Goal: Task Accomplishment & Management: Manage account settings

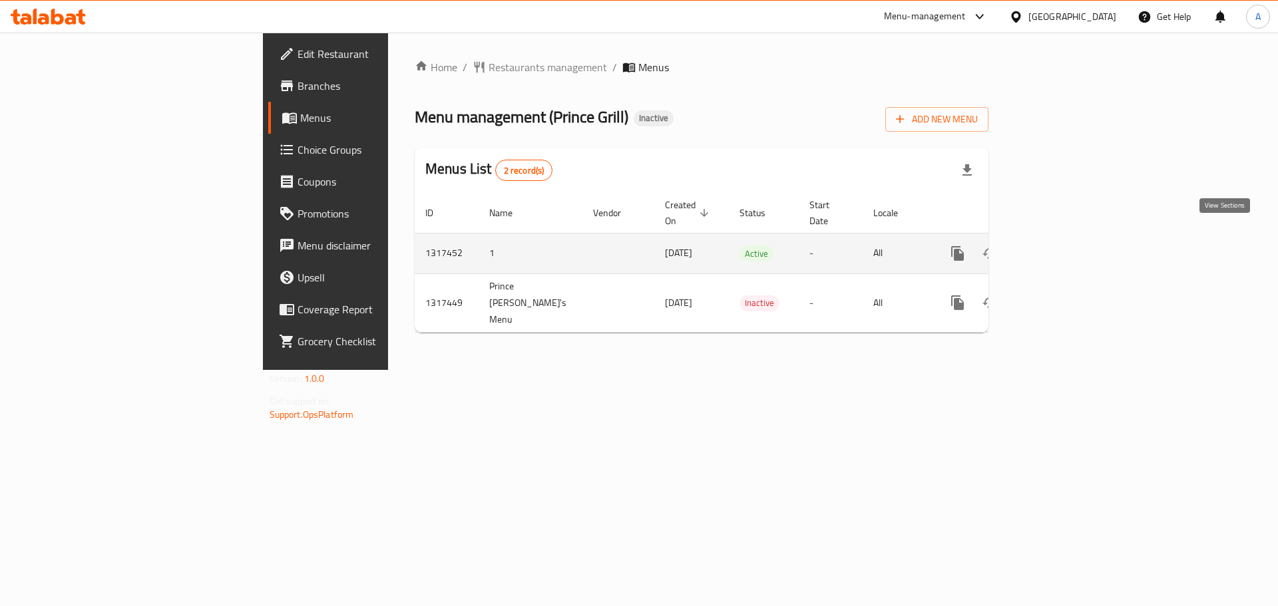
click at [1062, 246] on icon "enhanced table" at bounding box center [1054, 254] width 16 height 16
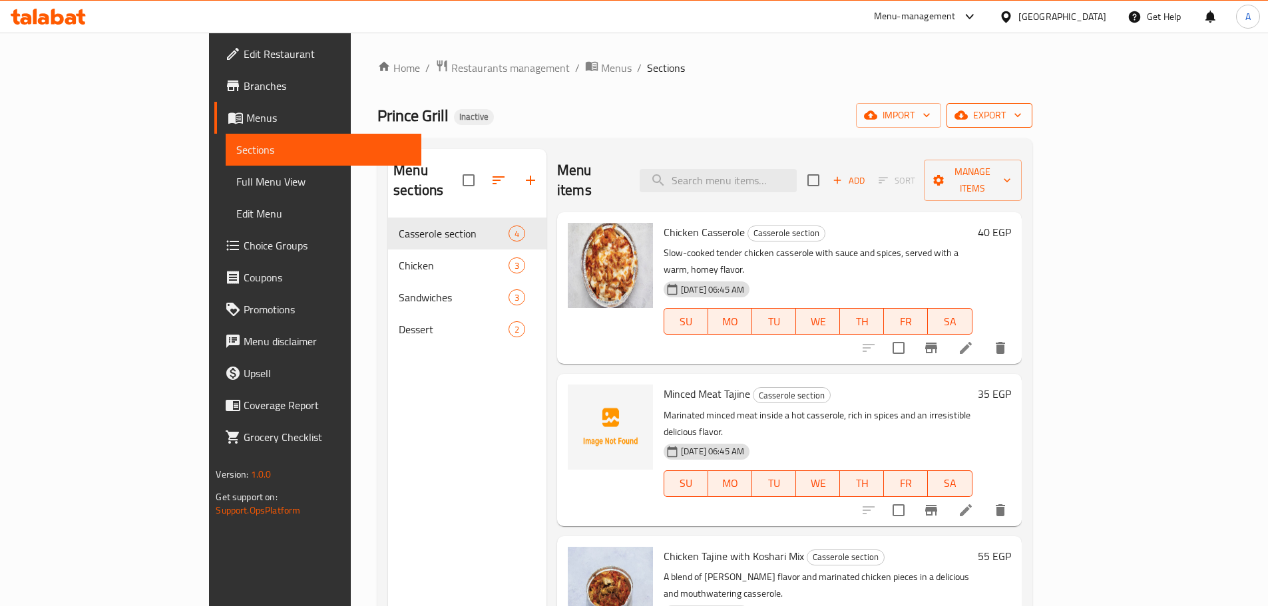
click at [1033, 124] on button "export" at bounding box center [990, 115] width 86 height 25
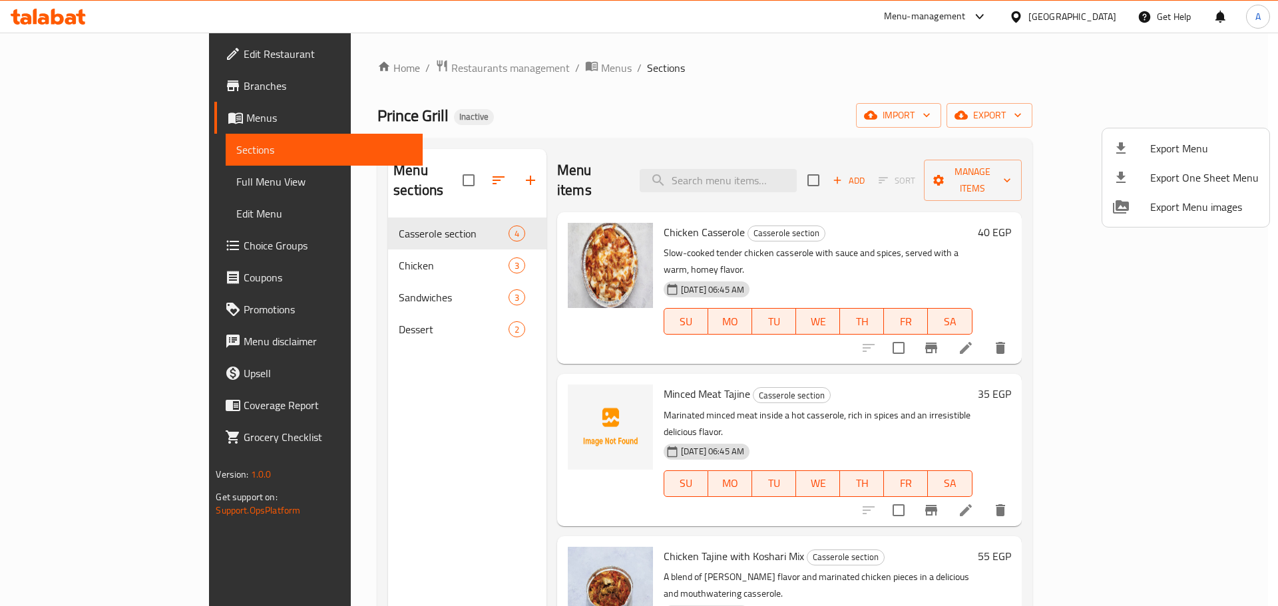
click at [1154, 150] on span "Export Menu" at bounding box center [1204, 148] width 109 height 16
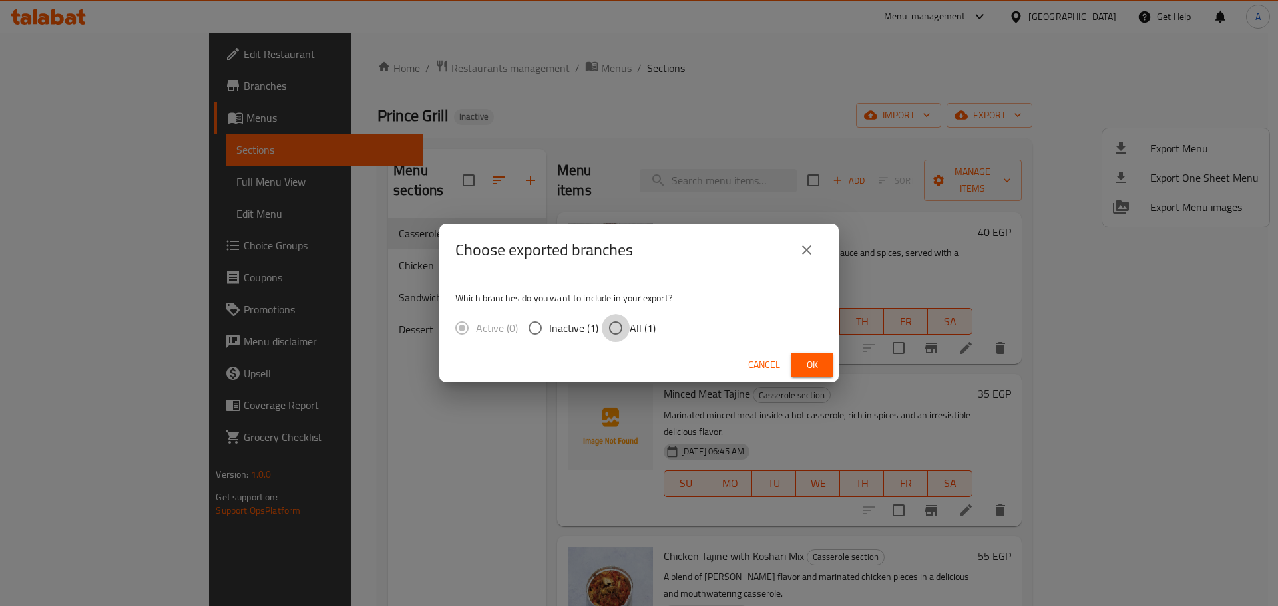
click at [628, 330] on input "All (1)" at bounding box center [616, 328] width 28 height 28
radio input "true"
click at [812, 361] on span "Ok" at bounding box center [812, 365] width 21 height 17
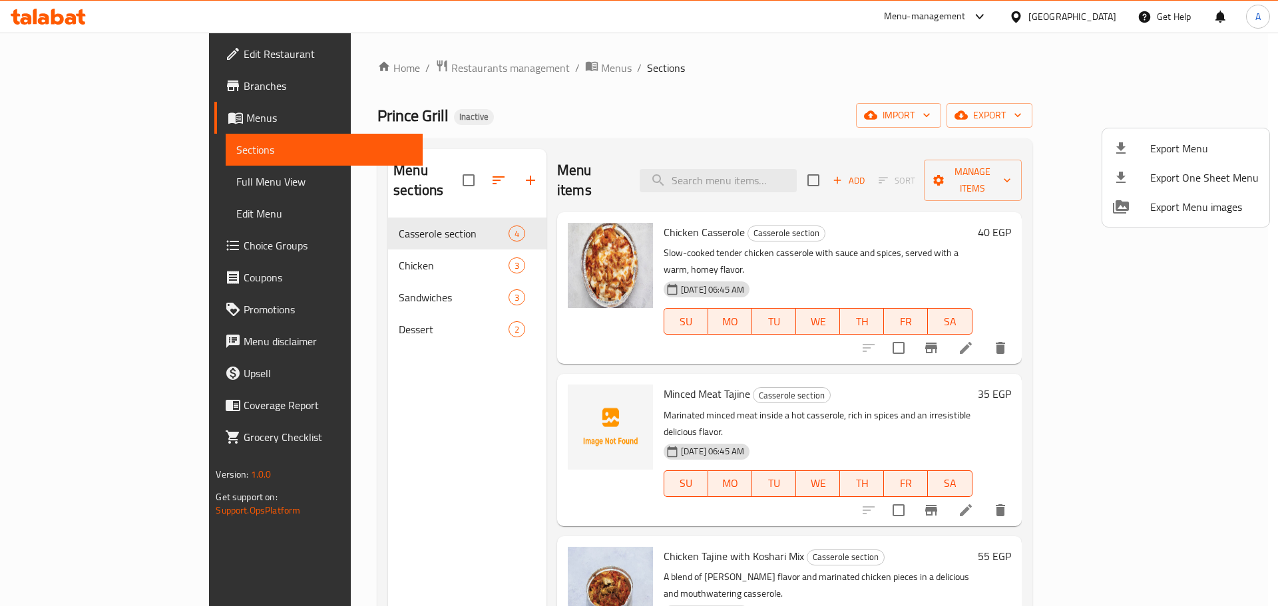
click at [419, 173] on div at bounding box center [639, 303] width 1278 height 606
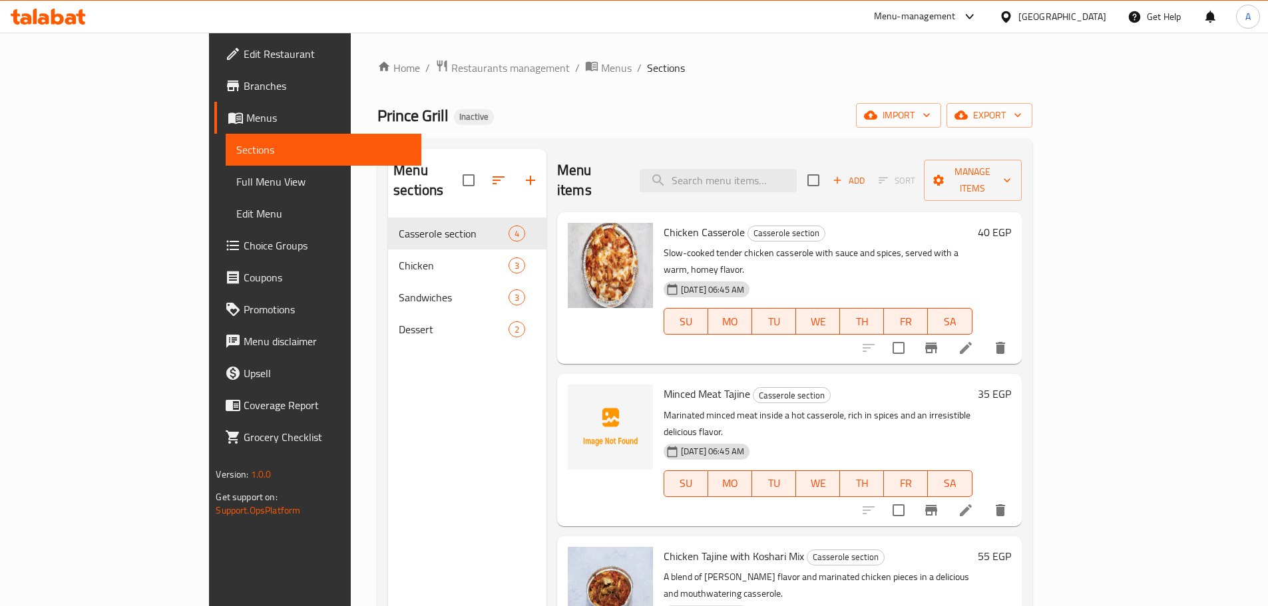
click at [455, 173] on input "checkbox" at bounding box center [469, 180] width 28 height 28
checkbox input "true"
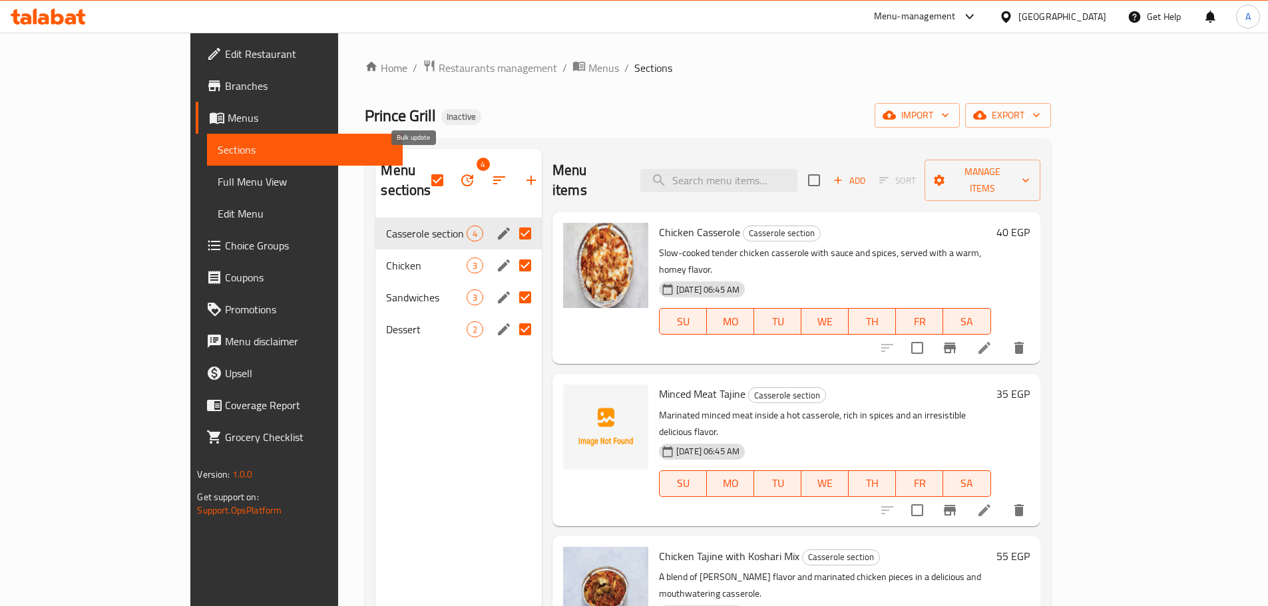
click at [451, 178] on button "button" at bounding box center [467, 180] width 32 height 32
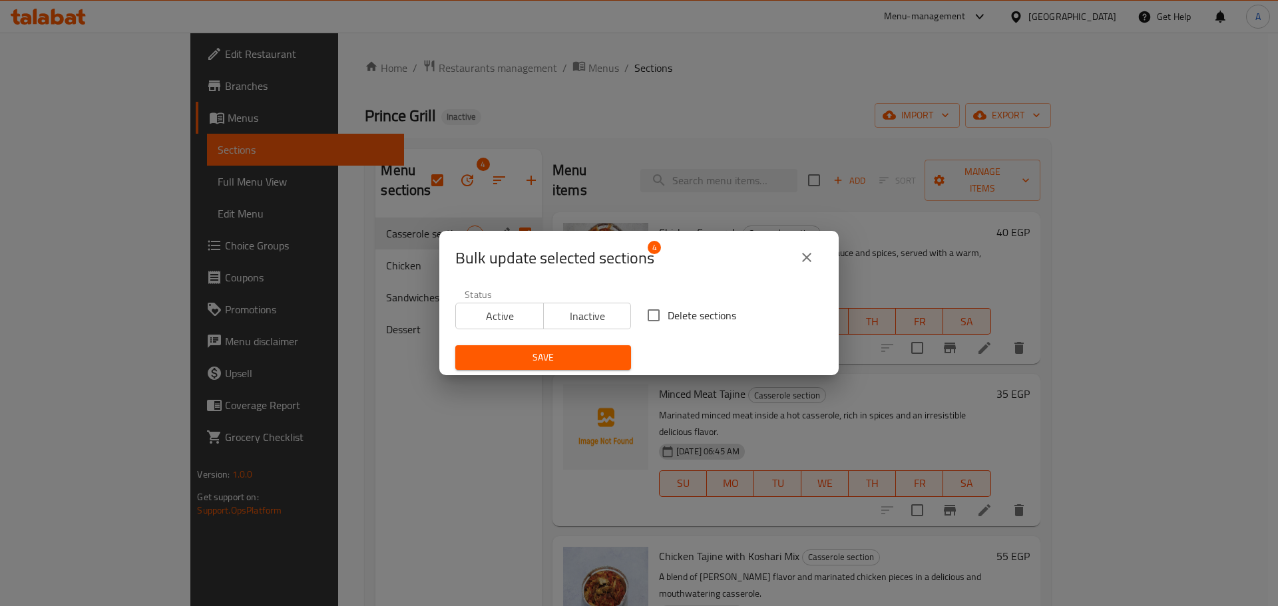
click at [713, 319] on span "Delete sections" at bounding box center [702, 316] width 69 height 16
click at [668, 319] on input "Delete sections" at bounding box center [654, 316] width 28 height 28
checkbox input "true"
click at [547, 380] on div "Bulk update selected sections 4 Status Active Inactive Delete sections Save" at bounding box center [639, 303] width 1278 height 606
click at [569, 353] on span "Save" at bounding box center [543, 358] width 154 height 17
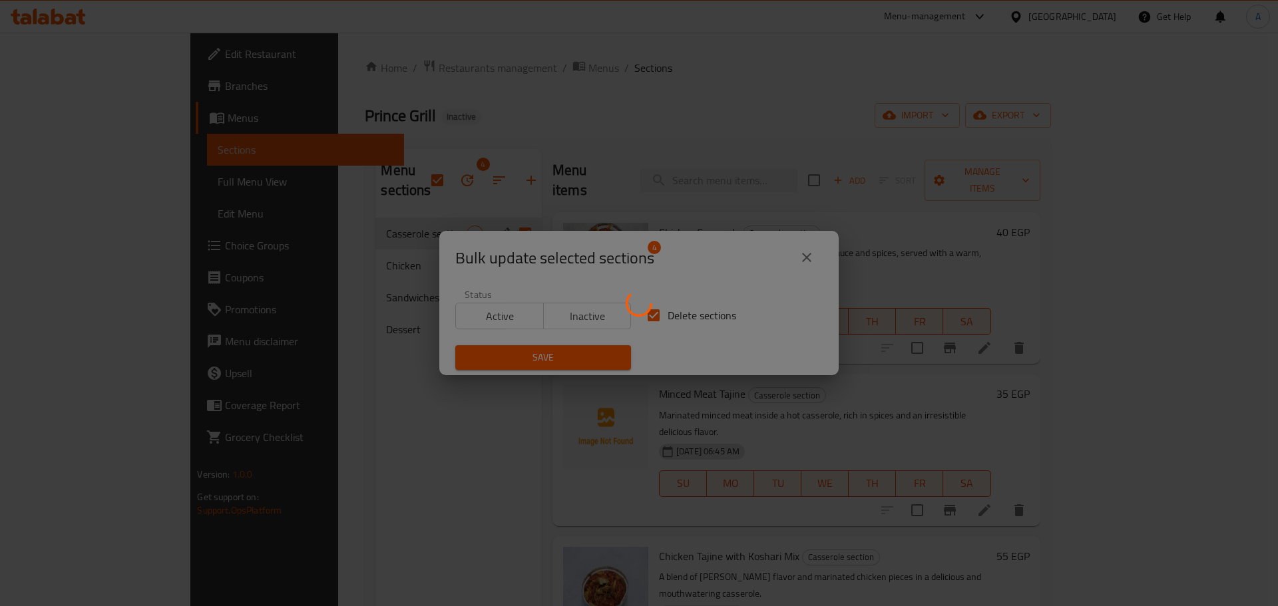
checkbox input "false"
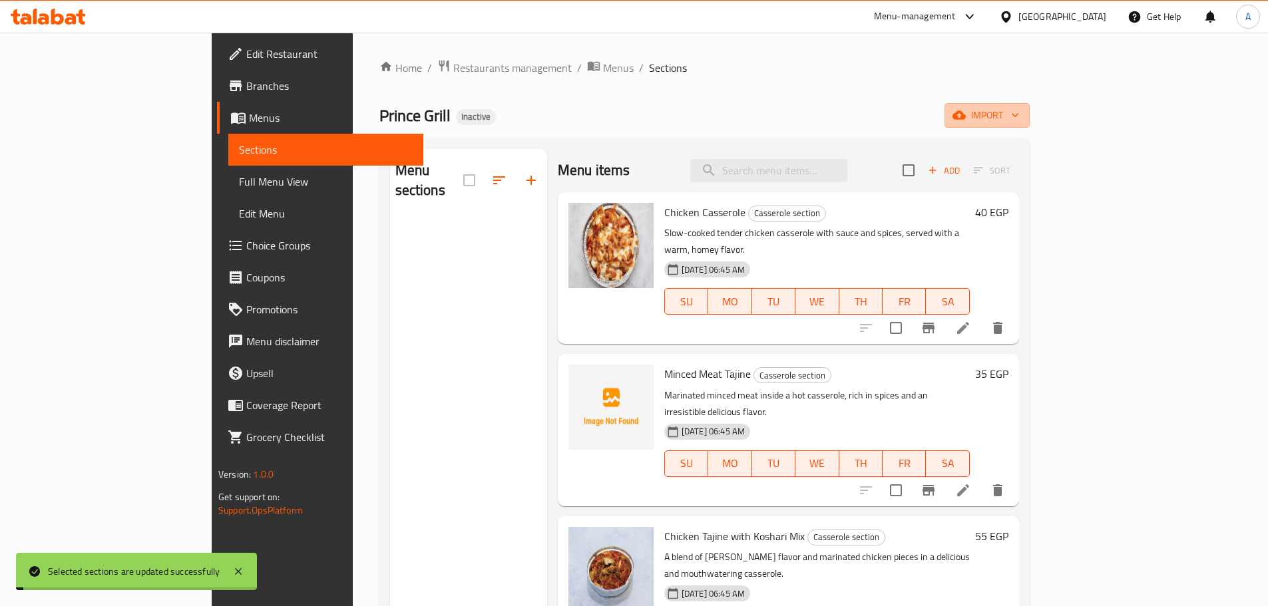
click at [1019, 116] on span "import" at bounding box center [987, 115] width 64 height 17
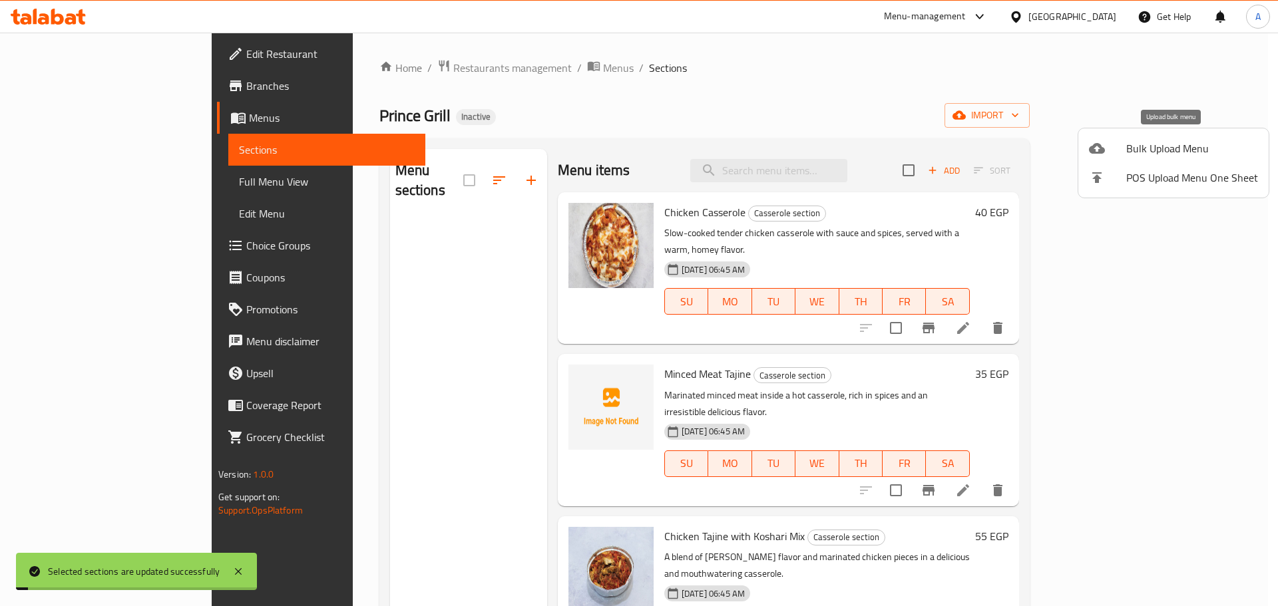
click at [1161, 148] on span "Bulk Upload Menu" at bounding box center [1192, 148] width 132 height 16
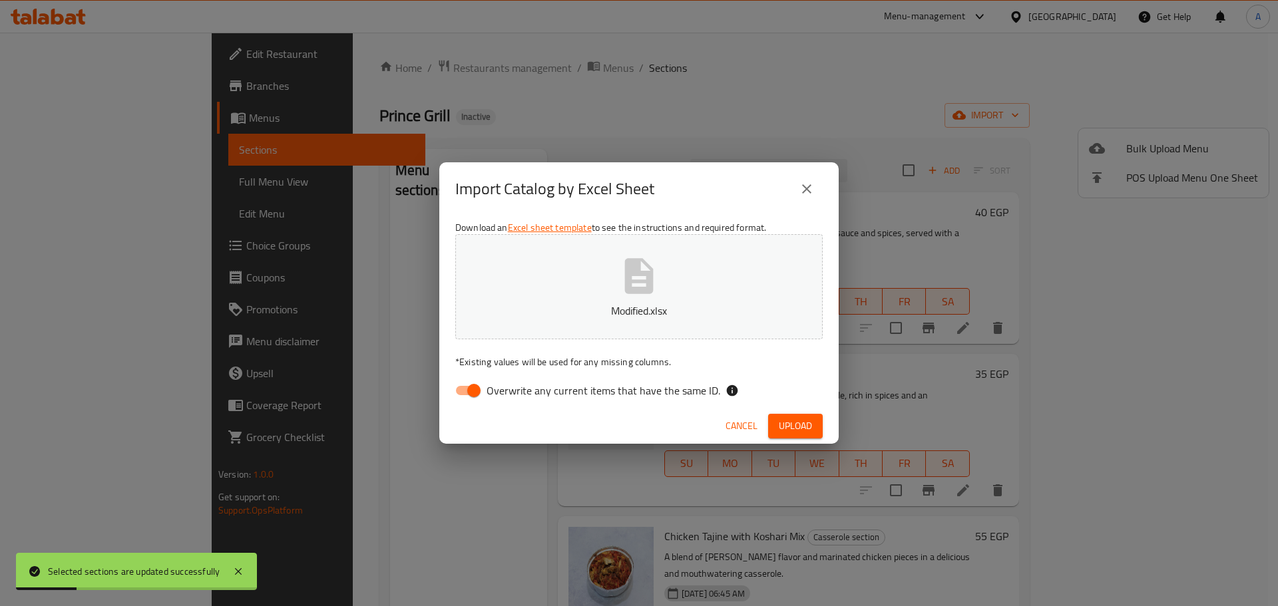
click at [690, 389] on span "Overwrite any current items that have the same ID." at bounding box center [604, 391] width 234 height 16
click at [512, 389] on input "Overwrite any current items that have the same ID." at bounding box center [474, 390] width 76 height 25
checkbox input "false"
click at [780, 411] on div "Cancel Upload" at bounding box center [638, 426] width 399 height 35
click at [783, 415] on button "Upload" at bounding box center [795, 426] width 55 height 25
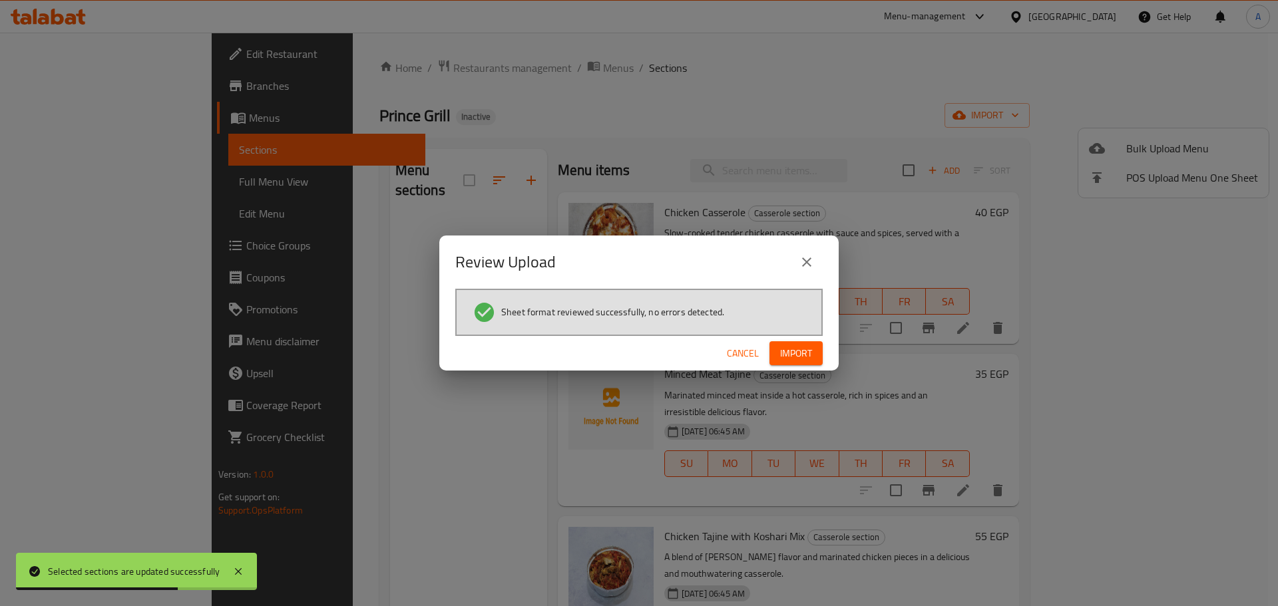
click at [833, 352] on div "Cancel Import" at bounding box center [638, 353] width 399 height 35
click at [814, 353] on button "Import" at bounding box center [796, 354] width 53 height 25
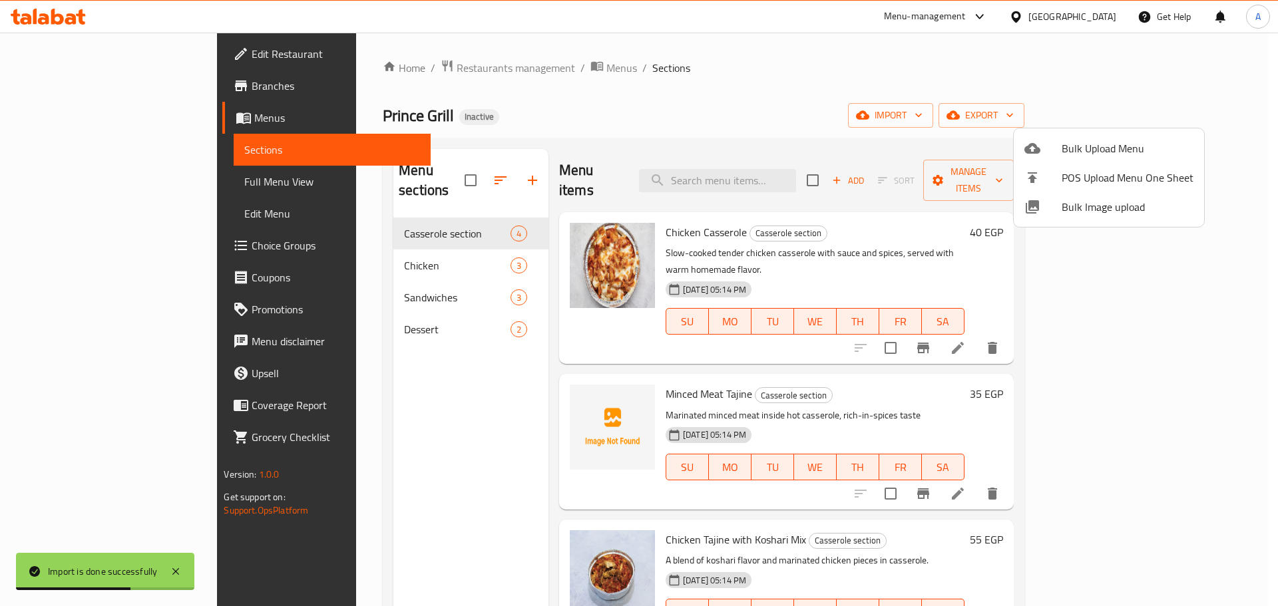
click at [146, 179] on div at bounding box center [639, 303] width 1278 height 606
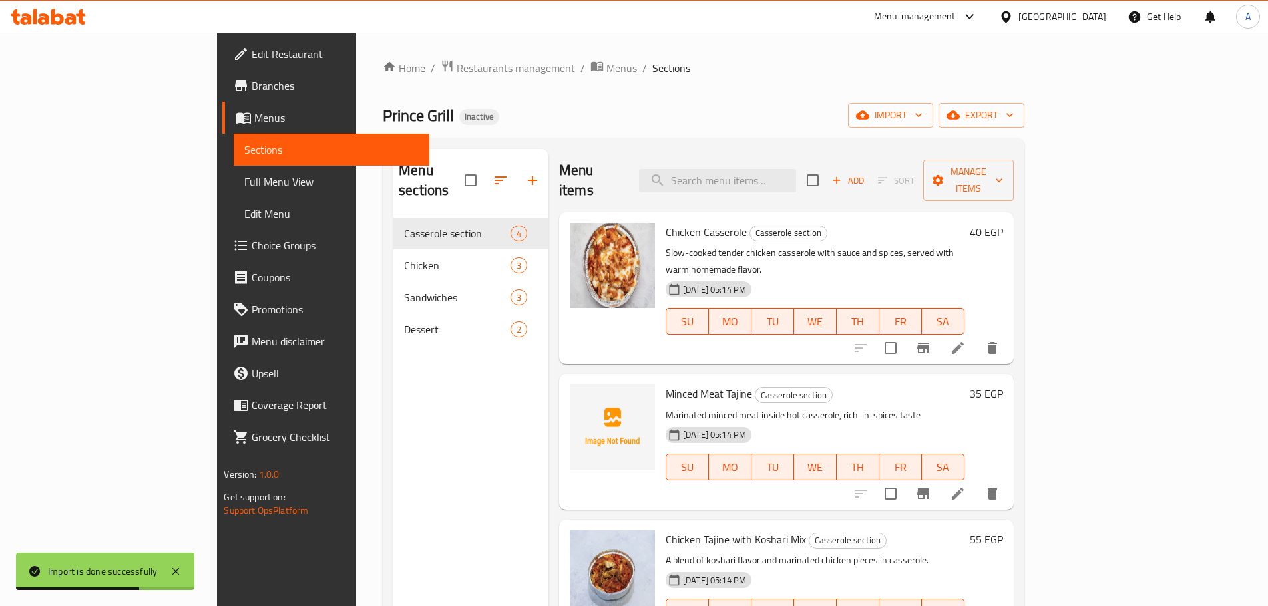
click at [244, 179] on span "Full Menu View" at bounding box center [331, 182] width 174 height 16
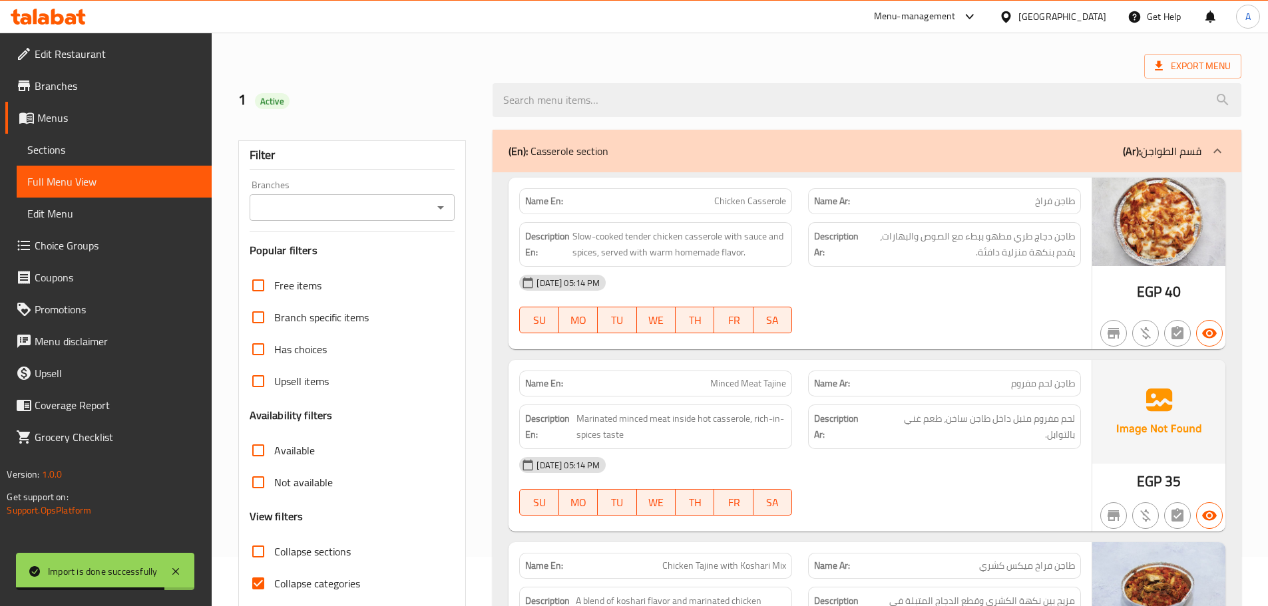
scroll to position [133, 0]
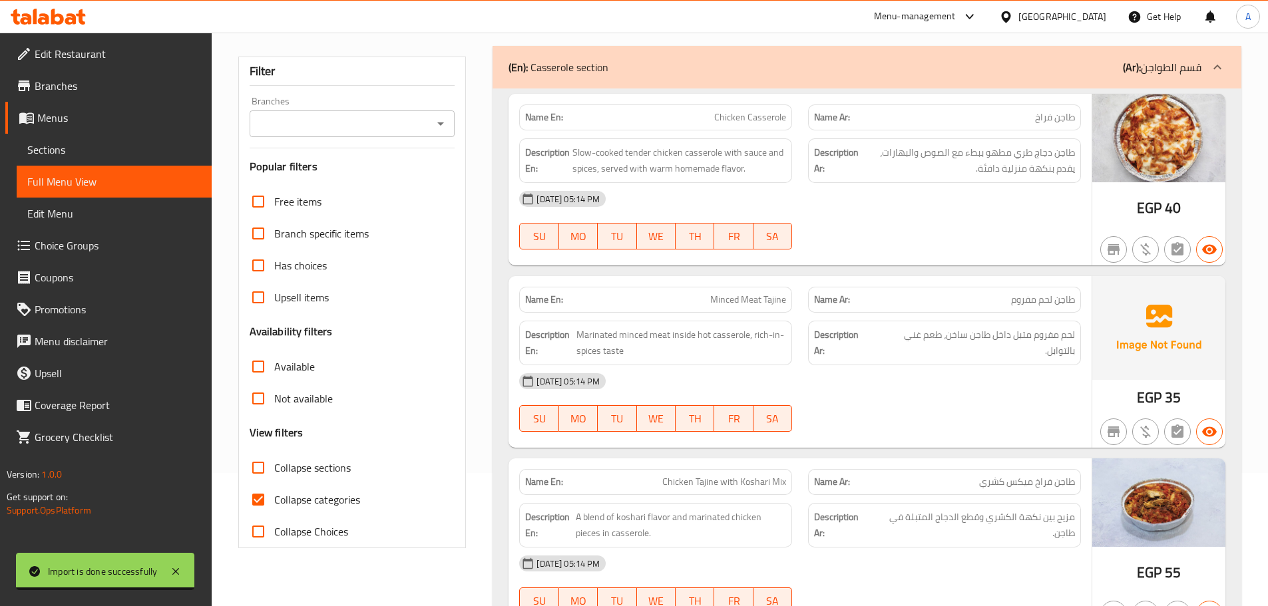
click at [346, 492] on span "Collapse categories" at bounding box center [317, 500] width 86 height 16
click at [274, 491] on input "Collapse categories" at bounding box center [258, 500] width 32 height 32
checkbox input "false"
click at [703, 174] on span "Slow-cooked tender chicken casserole with sauce and spices, served with warm ho…" at bounding box center [680, 160] width 214 height 33
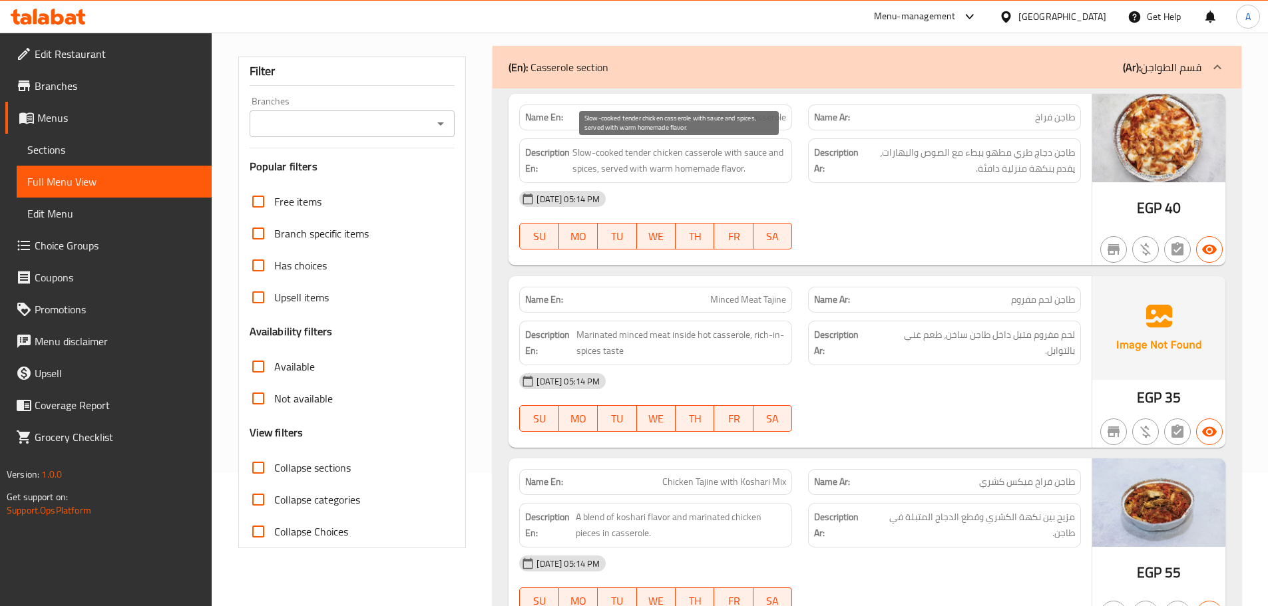
scroll to position [768, 0]
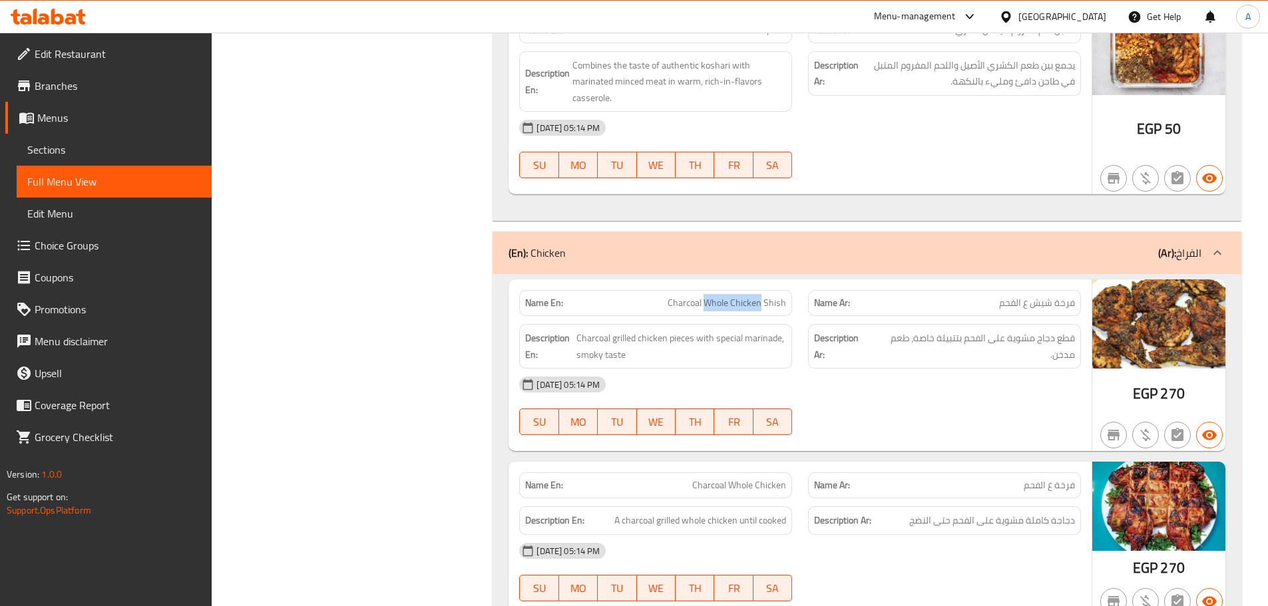
drag, startPoint x: 708, startPoint y: 301, endPoint x: 762, endPoint y: 301, distance: 53.9
click at [762, 301] on span "Charcoal Whole Chicken Shish" at bounding box center [727, 303] width 118 height 14
copy span "Whole Chicken"
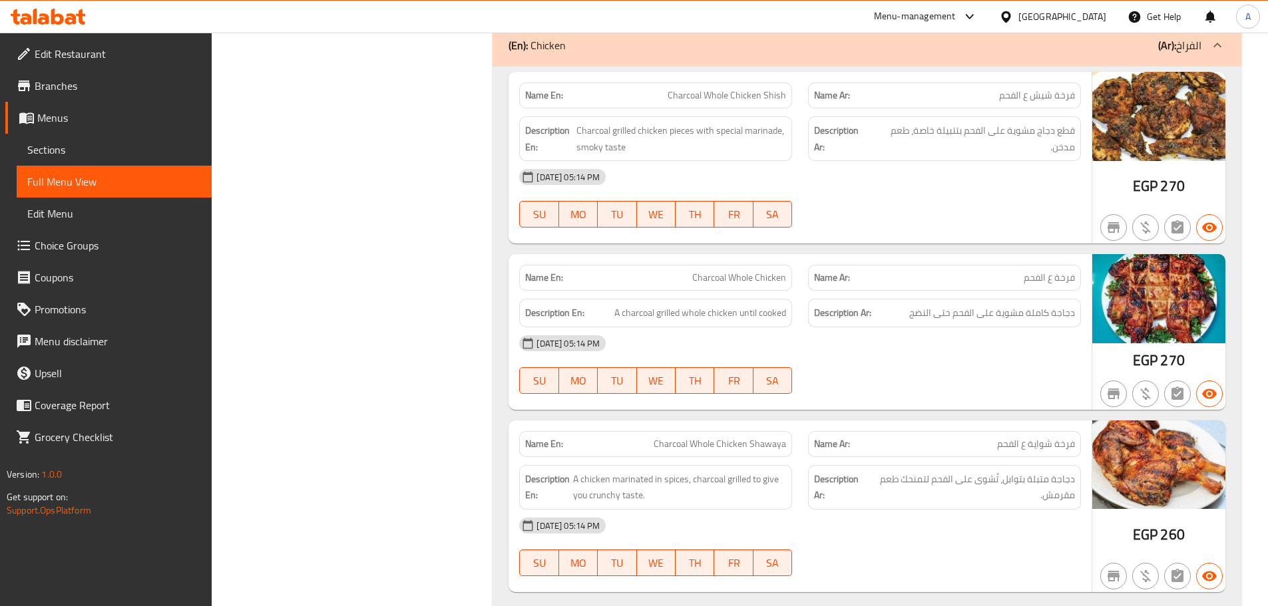
scroll to position [967, 0]
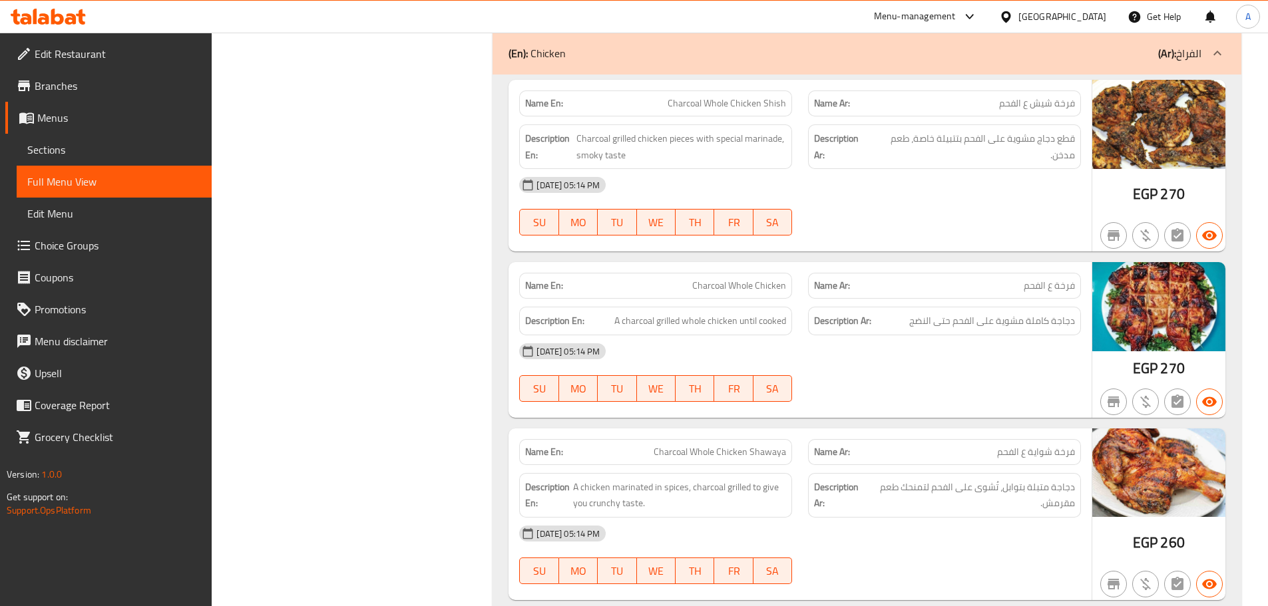
click at [485, 130] on div "(En): Casserole section (Ar): قسم الطواجن Name En: Chicken Casserole Name Ar: ط…" at bounding box center [867, 442] width 765 height 2477
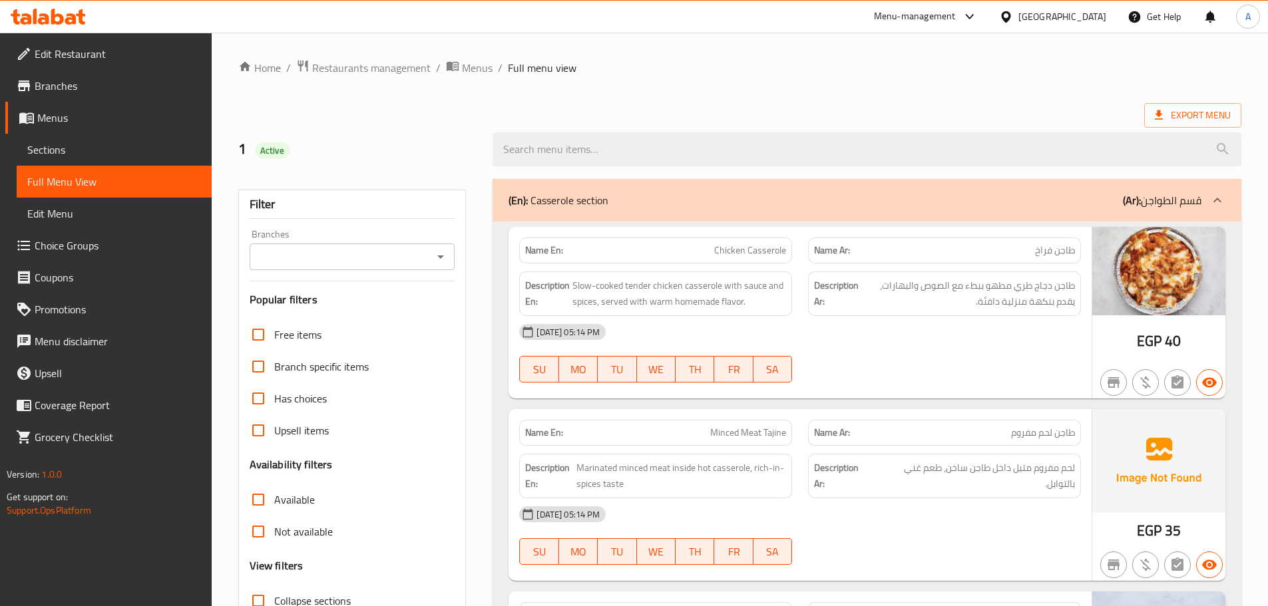
click at [672, 330] on div "[DATE] 05:14 PM" at bounding box center [800, 332] width 578 height 32
type button "3"
click at [666, 373] on span "WE" at bounding box center [656, 369] width 28 height 19
click at [712, 338] on div "[DATE] 05:14 PM" at bounding box center [800, 332] width 578 height 32
click at [743, 330] on div "[DATE] 05:14 PM" at bounding box center [800, 332] width 578 height 32
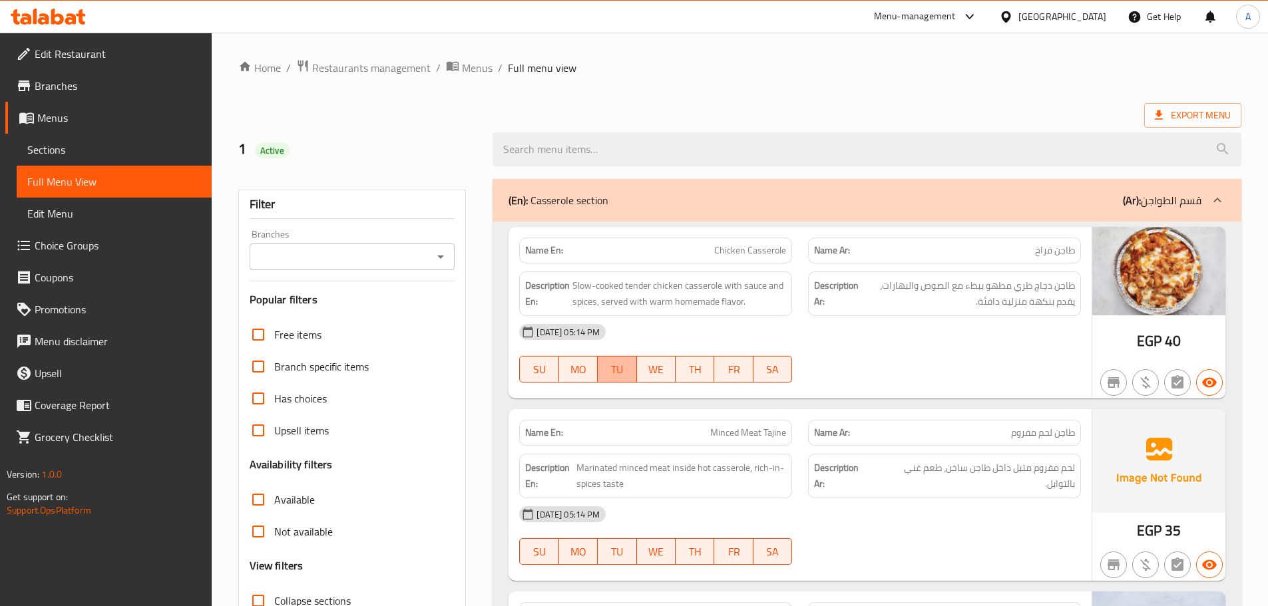
type button "2"
click at [622, 362] on span "TU" at bounding box center [617, 369] width 28 height 19
click at [536, 276] on div "Description En: Slow-cooked tender chicken casserole with sauce and spices, ser…" at bounding box center [655, 294] width 273 height 45
click at [644, 350] on div "SU MO TU WE TH FR SA" at bounding box center [655, 369] width 289 height 43
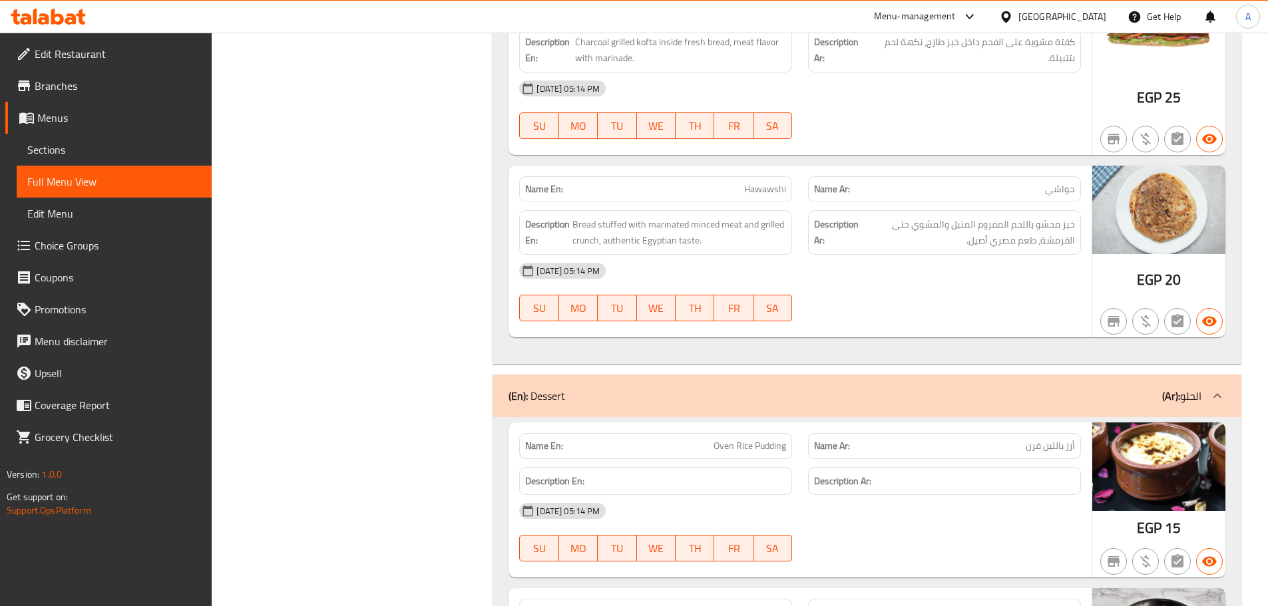
scroll to position [2059, 0]
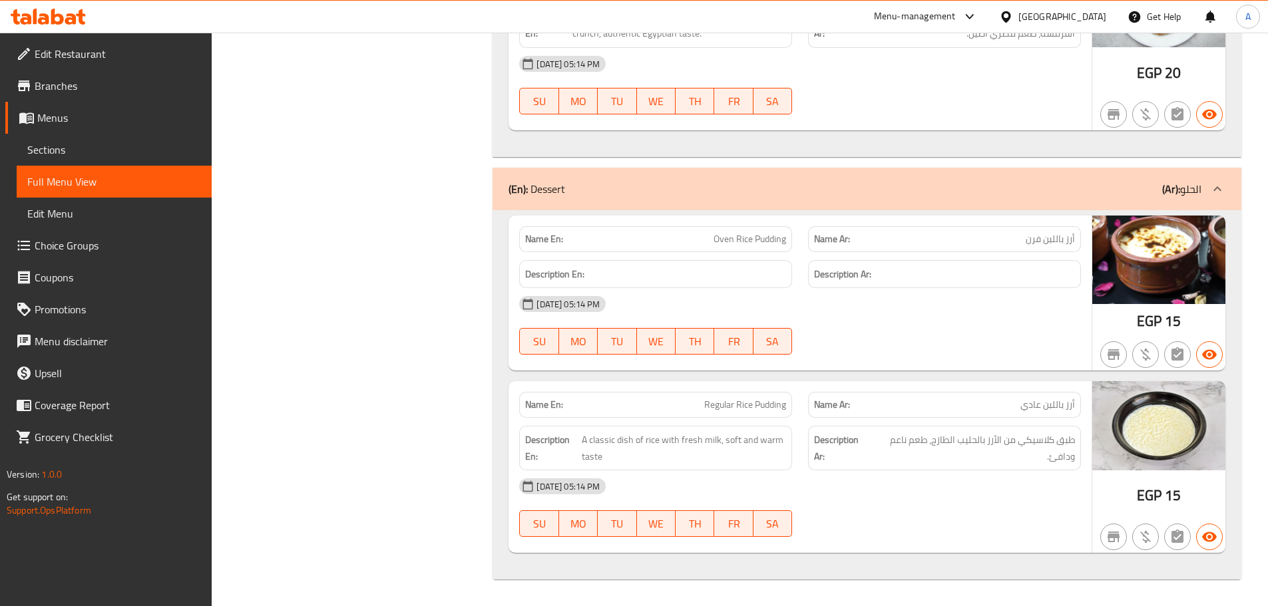
click at [546, 273] on strong "Description En:" at bounding box center [554, 274] width 59 height 17
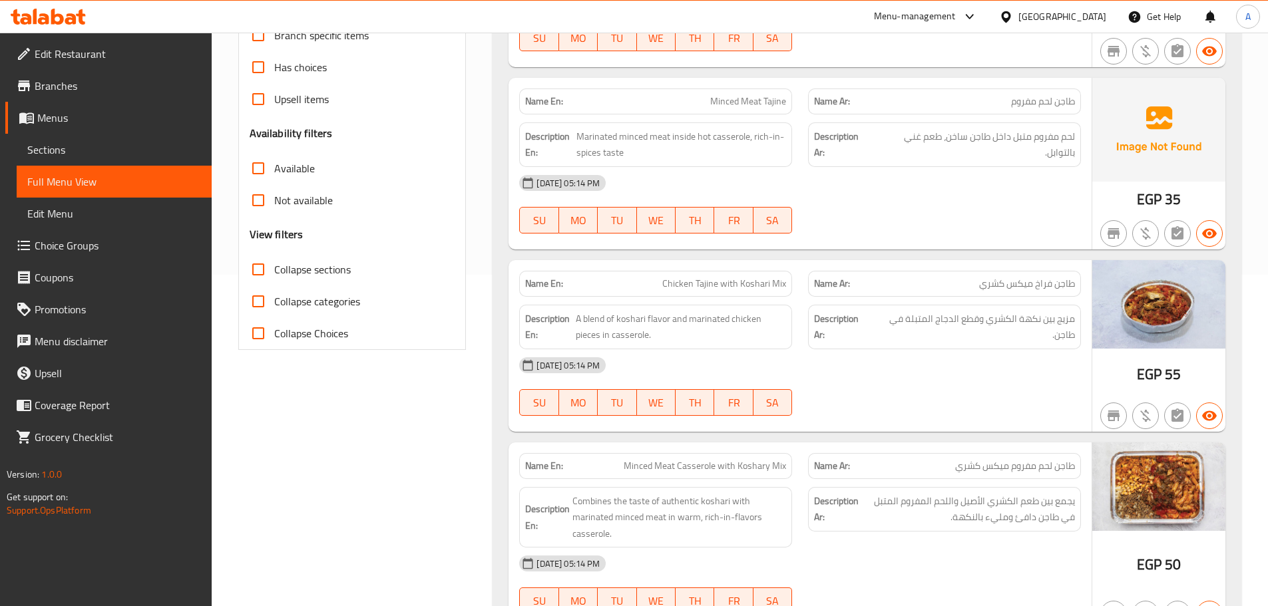
scroll to position [328, 0]
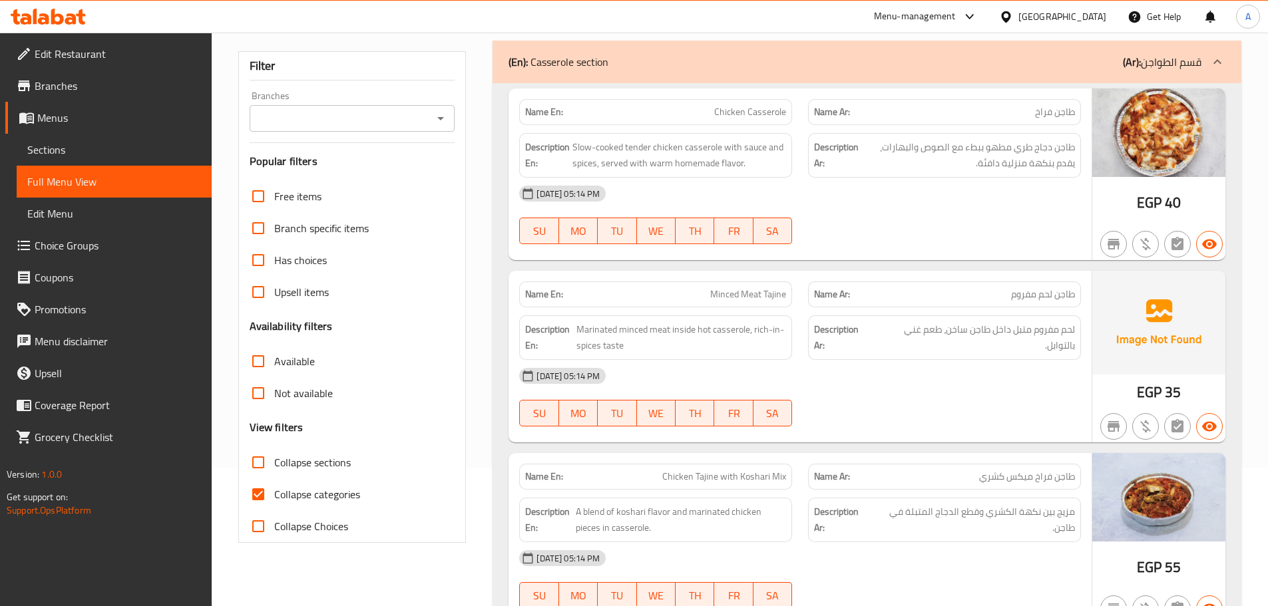
scroll to position [333, 0]
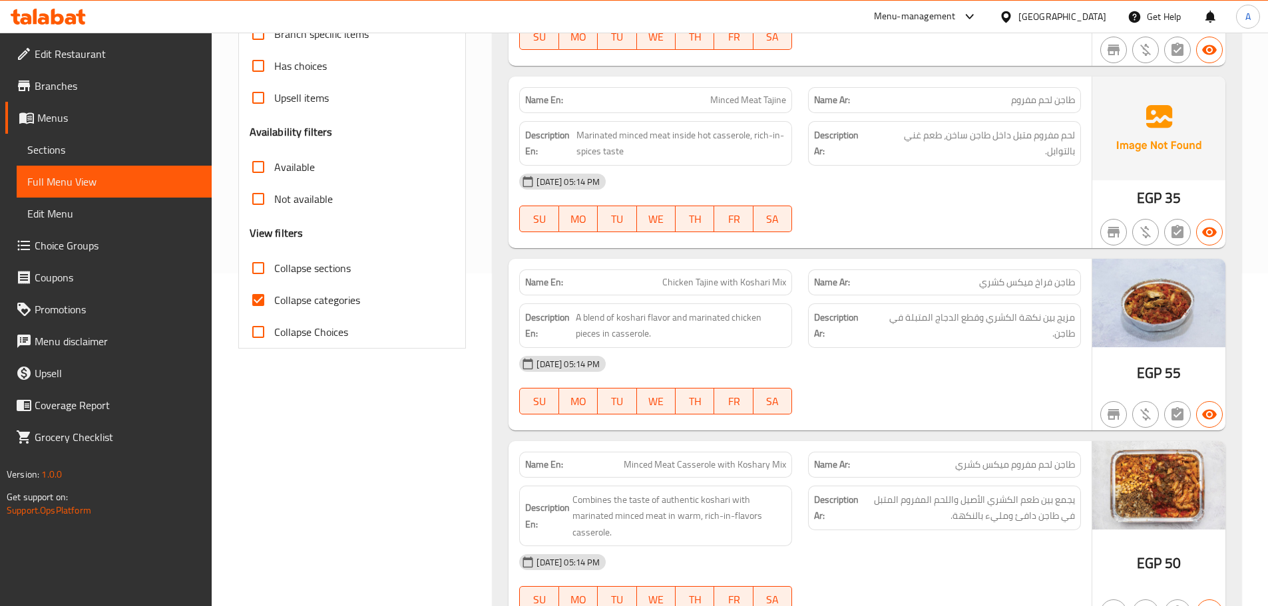
click at [272, 300] on input "Collapse categories" at bounding box center [258, 300] width 32 height 32
checkbox input "false"
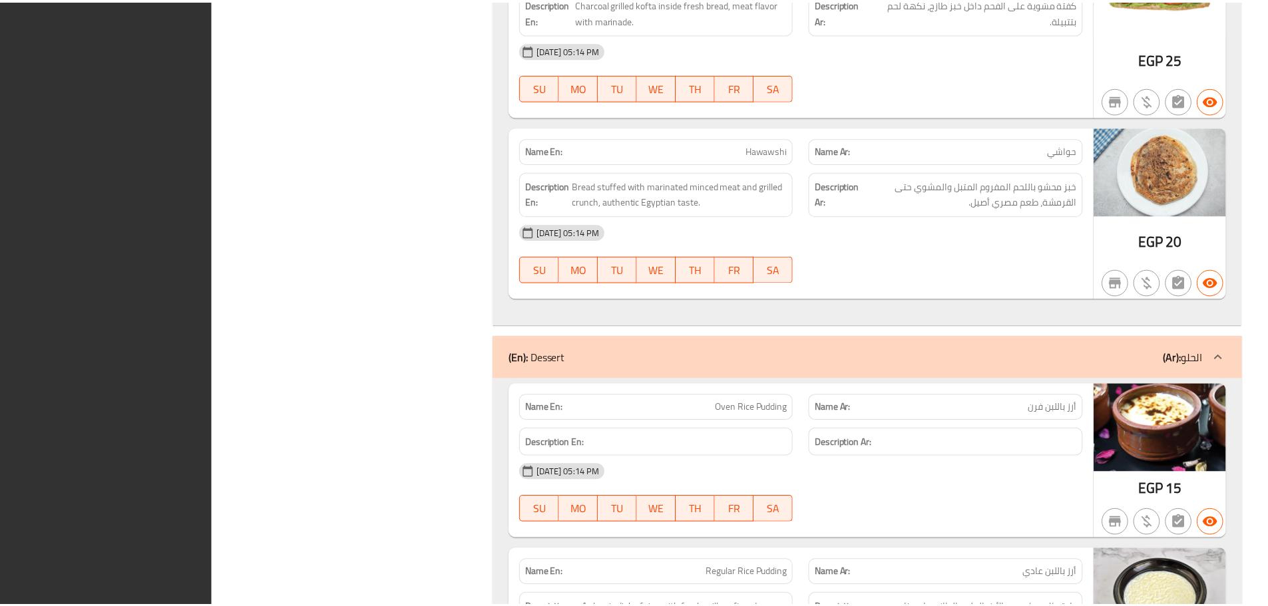
scroll to position [2059, 0]
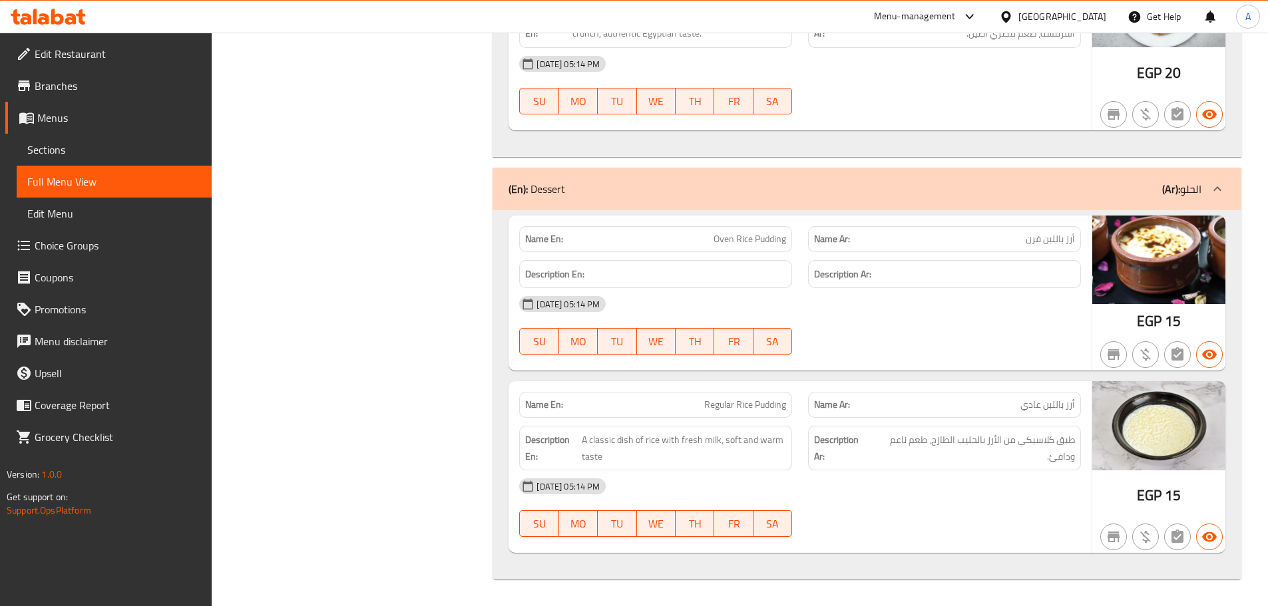
drag, startPoint x: 67, startPoint y: 146, endPoint x: 81, endPoint y: 144, distance: 14.1
click at [67, 146] on span "Sections" at bounding box center [114, 150] width 174 height 16
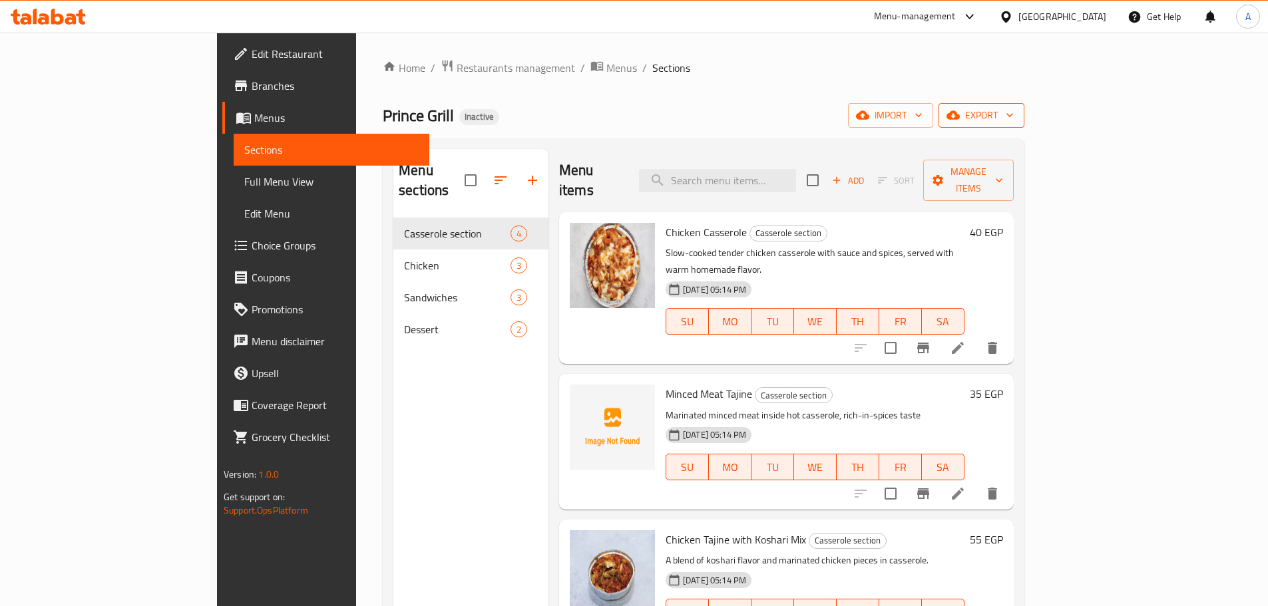
click at [960, 115] on icon "button" at bounding box center [953, 115] width 13 height 9
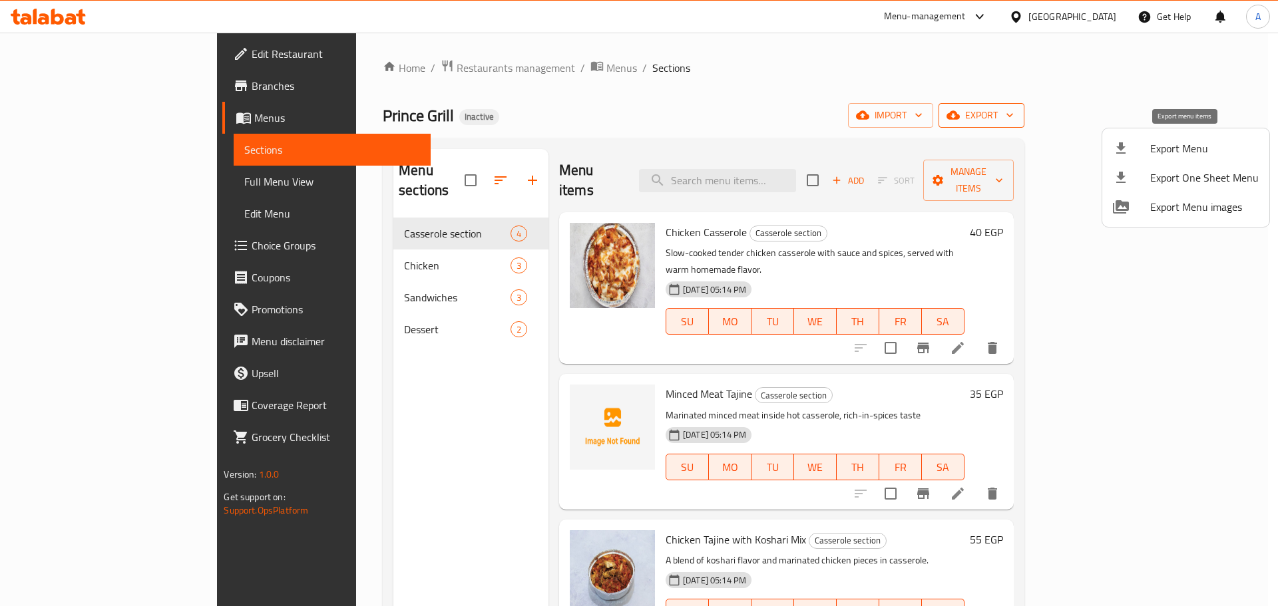
click at [1140, 140] on li "Export Menu" at bounding box center [1185, 148] width 167 height 29
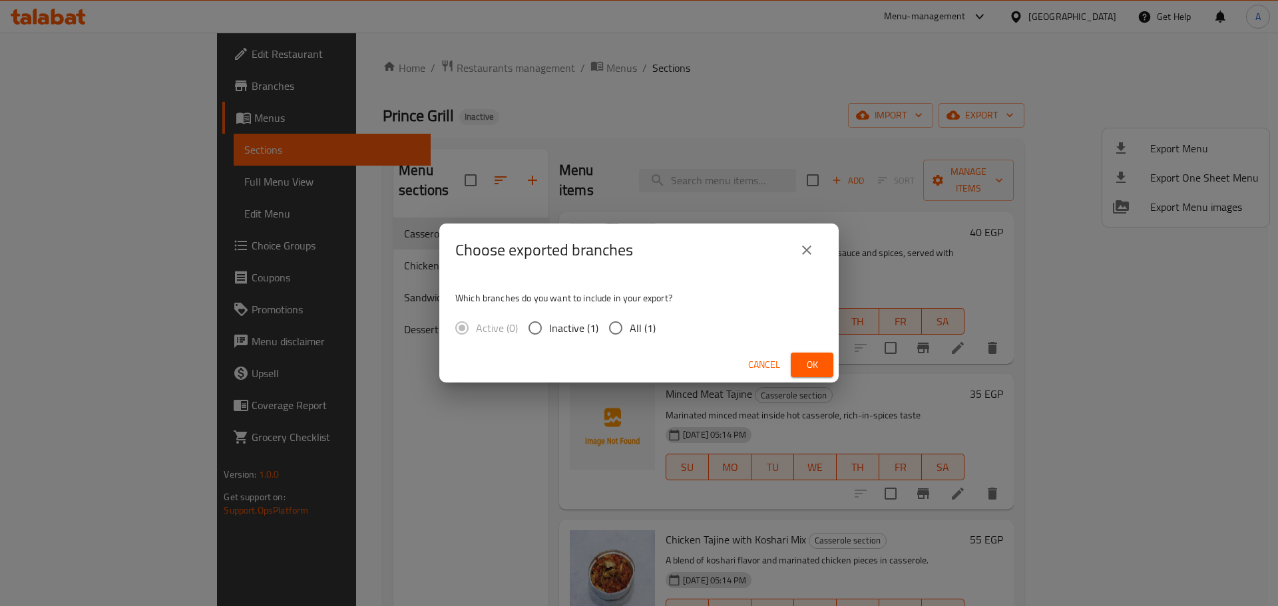
click at [640, 326] on span "All (1)" at bounding box center [643, 328] width 26 height 16
click at [630, 326] on input "All (1)" at bounding box center [616, 328] width 28 height 28
radio input "true"
click at [814, 369] on span "Ok" at bounding box center [812, 365] width 21 height 17
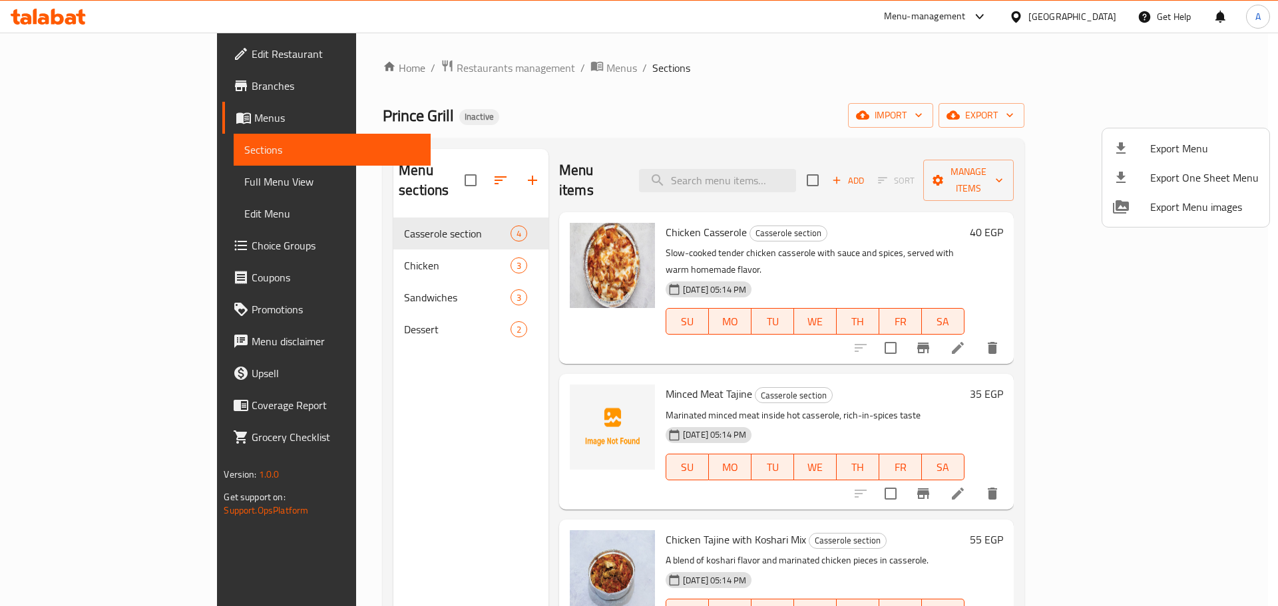
click at [59, 13] on div at bounding box center [639, 303] width 1278 height 606
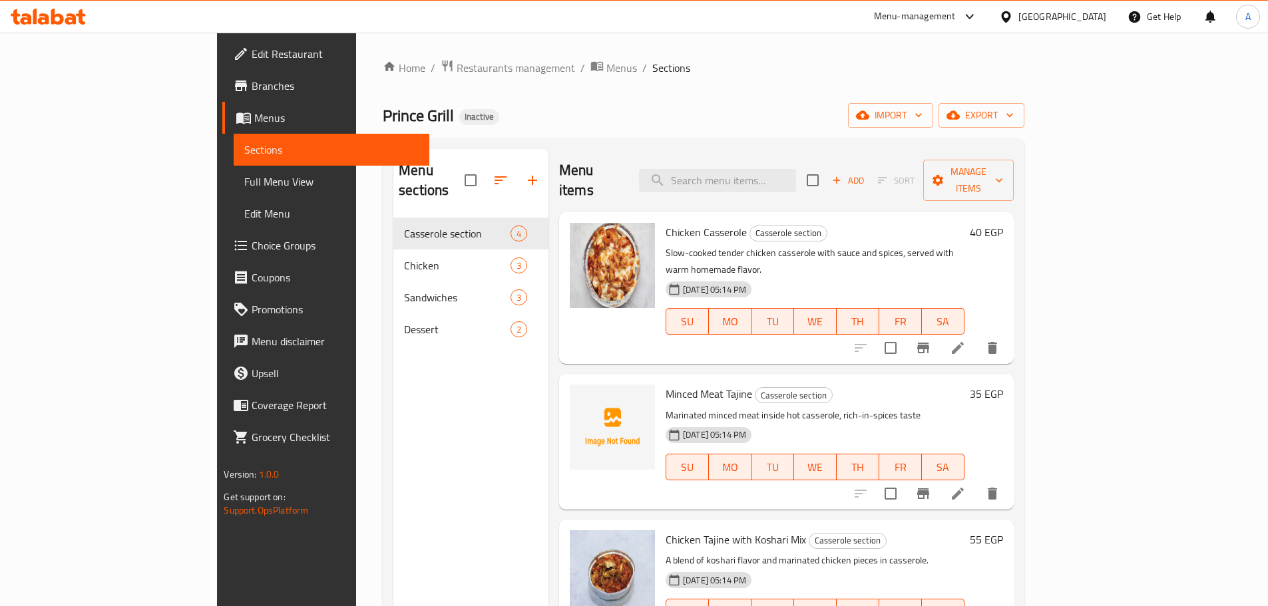
click at [57, 14] on icon at bounding box center [57, 17] width 13 height 16
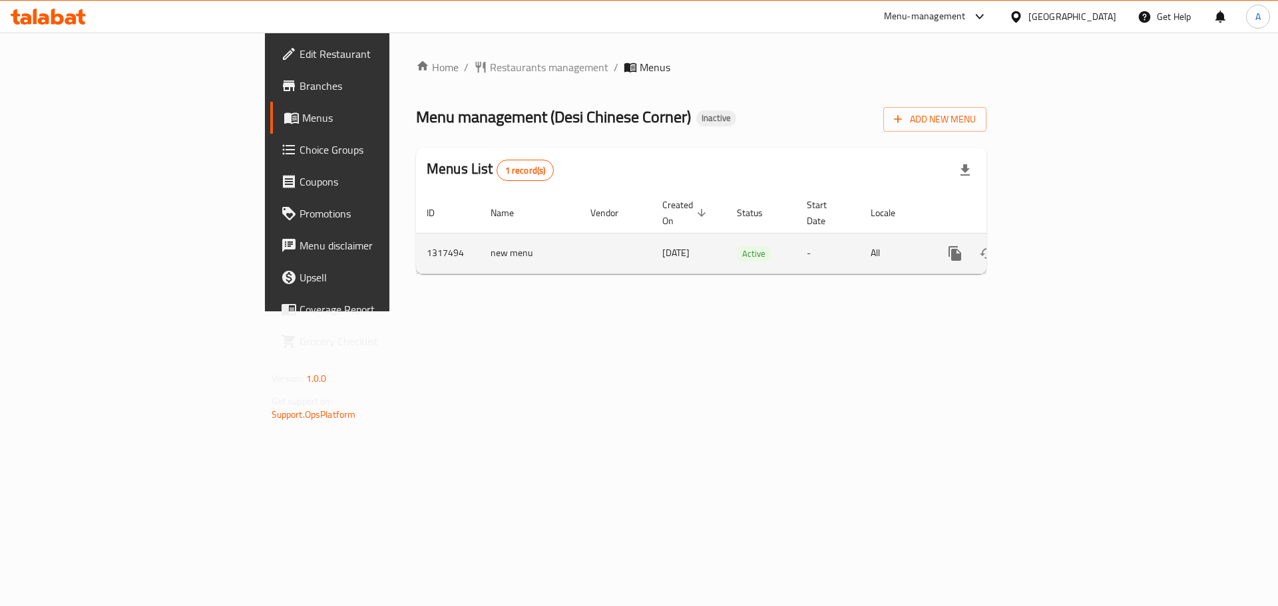
click at [1057, 248] on icon "enhanced table" at bounding box center [1051, 254] width 12 height 12
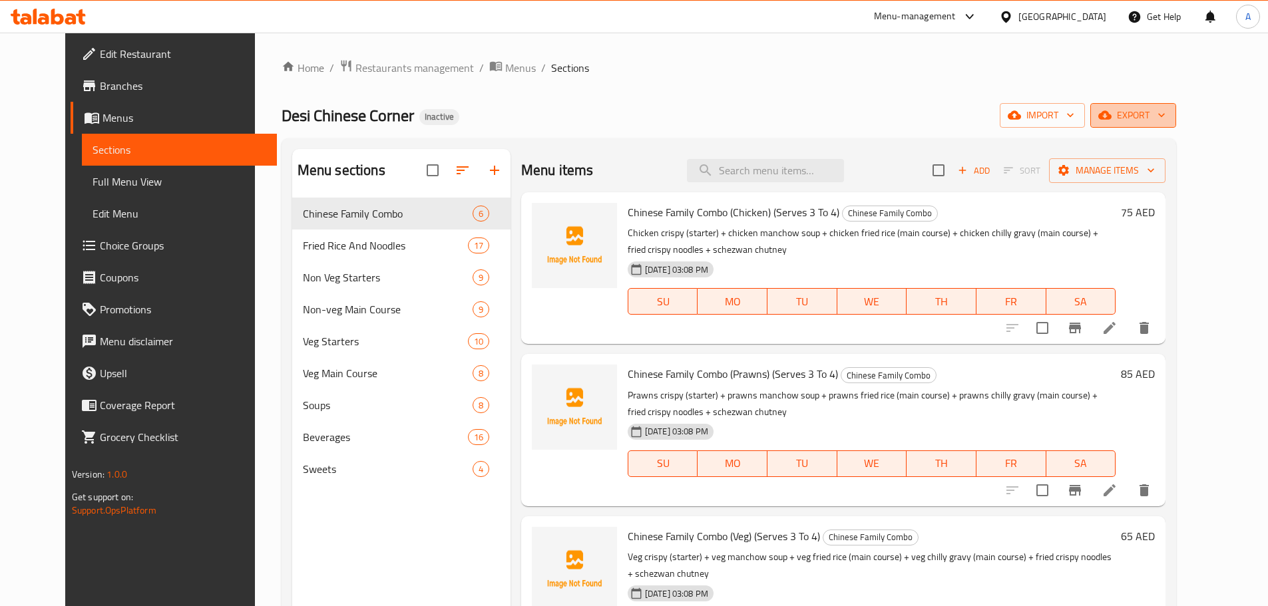
click at [1112, 109] on icon "button" at bounding box center [1104, 115] width 13 height 13
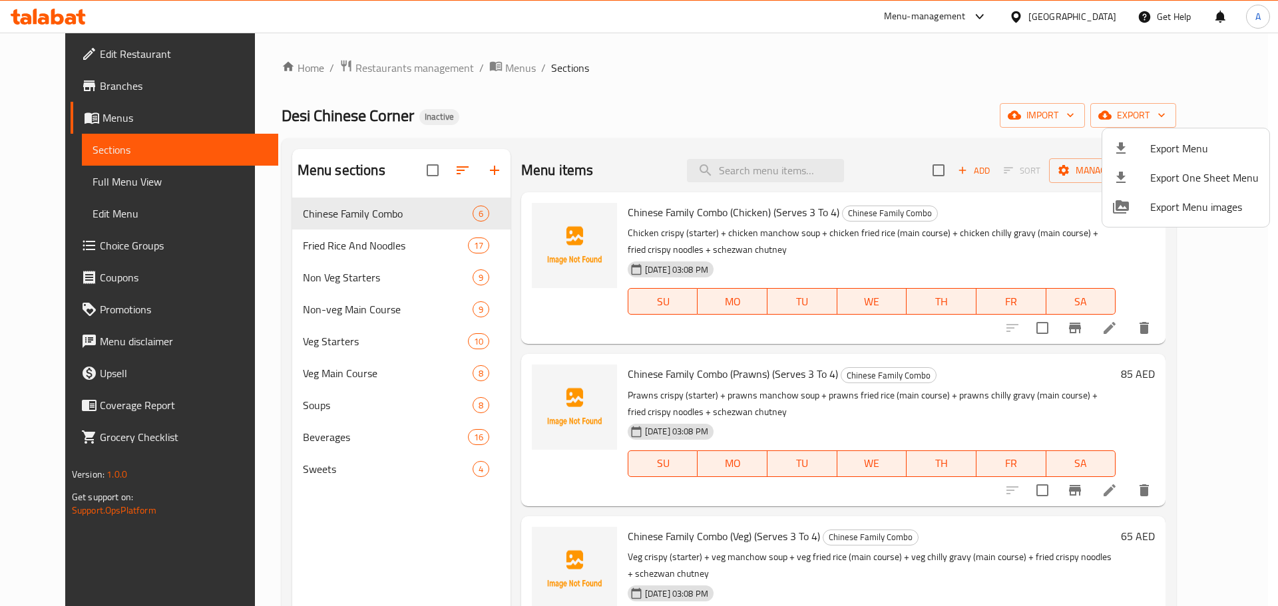
click at [1160, 132] on ul "Export Menu Export One Sheet Menu Export Menu images" at bounding box center [1185, 177] width 167 height 99
click at [1119, 146] on icon at bounding box center [1121, 148] width 16 height 16
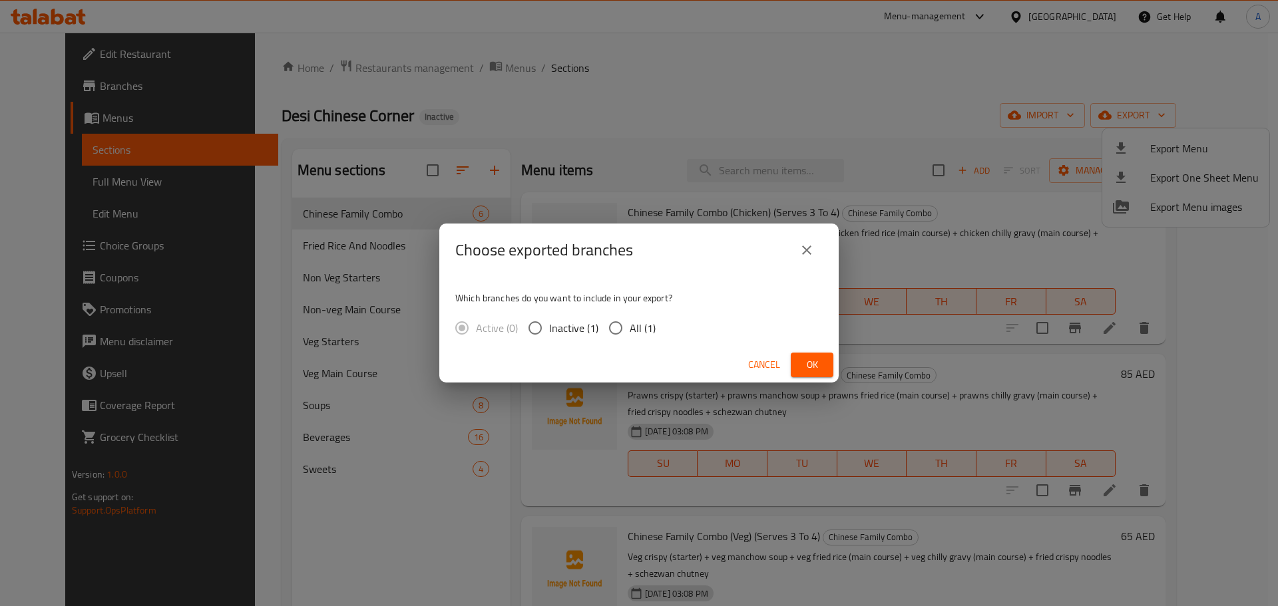
click at [619, 327] on input "All (1)" at bounding box center [616, 328] width 28 height 28
radio input "true"
click at [804, 356] on button "Ok" at bounding box center [812, 365] width 43 height 25
